Goal: Task Accomplishment & Management: Manage account settings

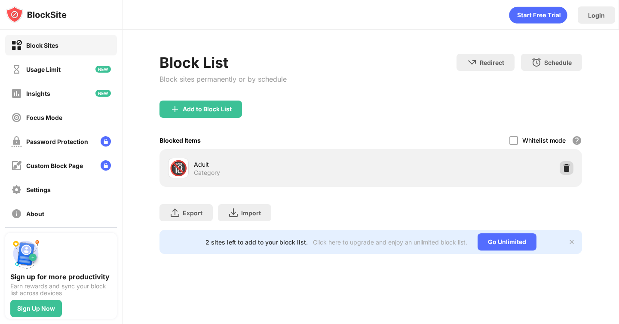
click at [569, 169] on img at bounding box center [567, 168] width 9 height 9
